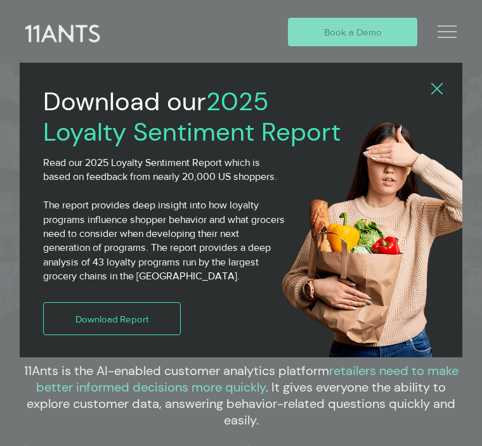
click at [318, 35] on div "2025 Loyalty Sentiment Report" at bounding box center [241, 223] width 482 height 446
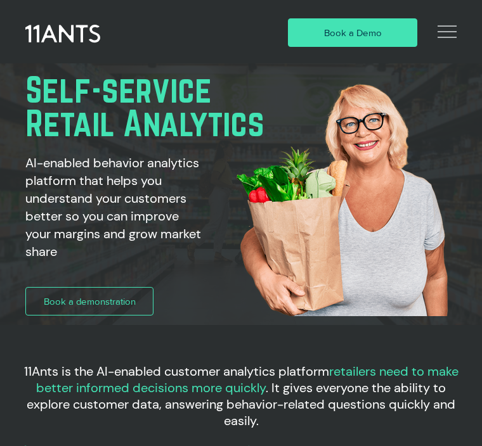
click at [311, 21] on link "Book a Demo" at bounding box center [353, 32] width 130 height 29
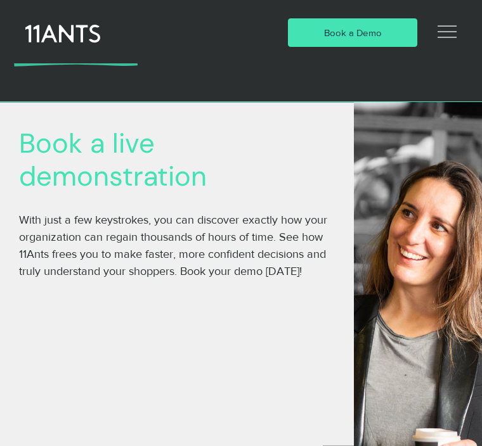
scroll to position [50, 0]
